Goal: Navigation & Orientation: Find specific page/section

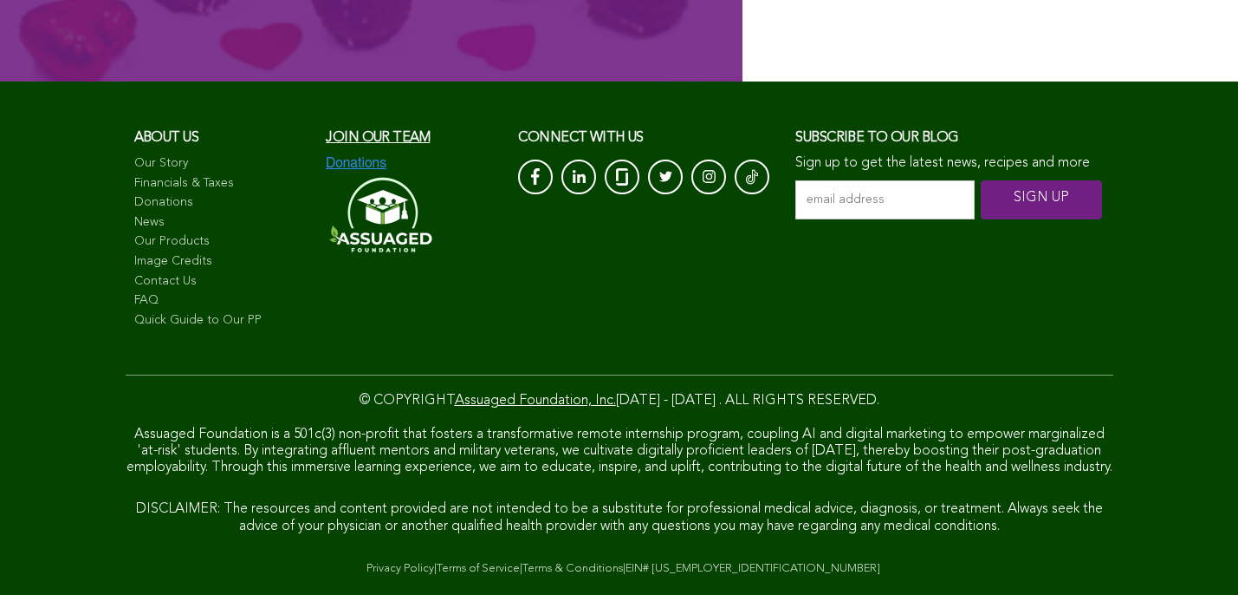
click at [367, 570] on link "Privacy Policy" at bounding box center [401, 567] width 68 height 11
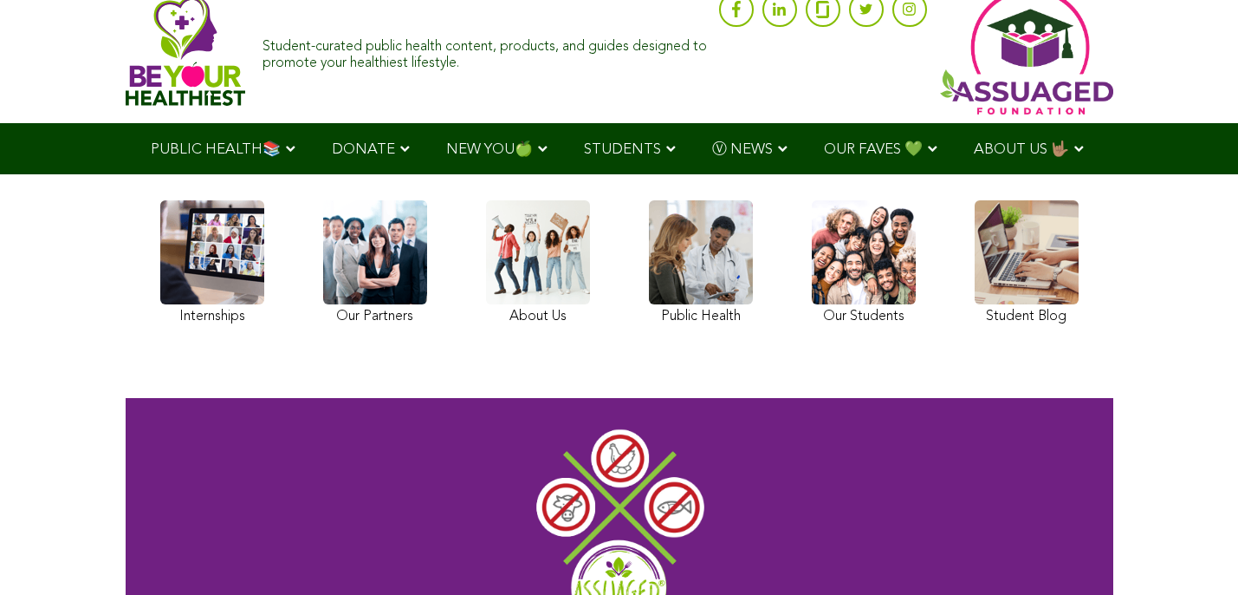
scroll to position [27, 0]
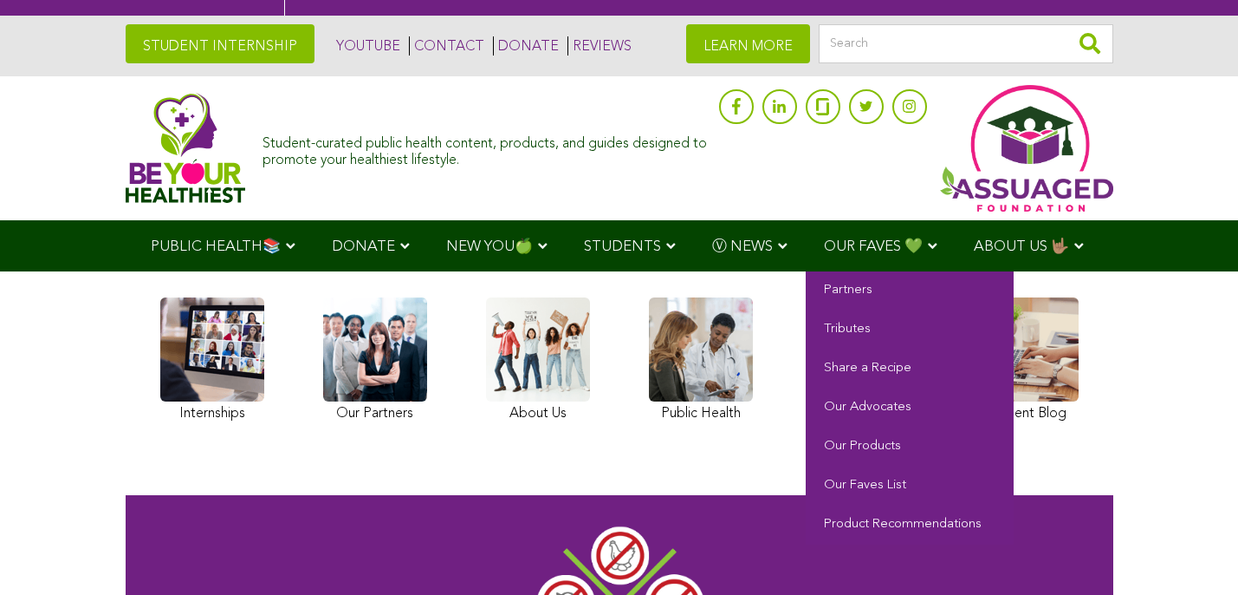
click at [824, 245] on span "OUR FAVES 💚" at bounding box center [873, 246] width 99 height 15
